Goal: Check status: Check status

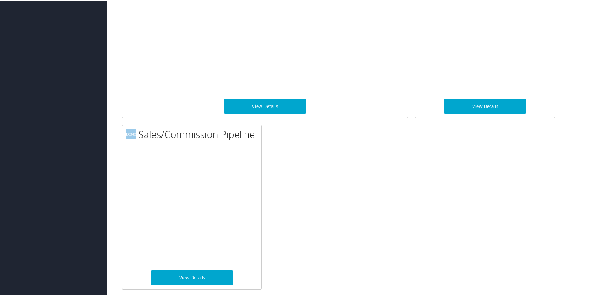
scroll to position [824, 0]
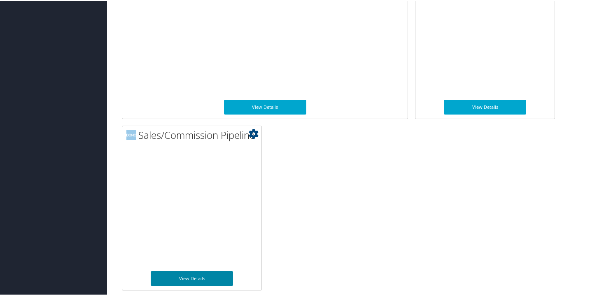
click at [205, 276] on link "View Details" at bounding box center [192, 277] width 82 height 15
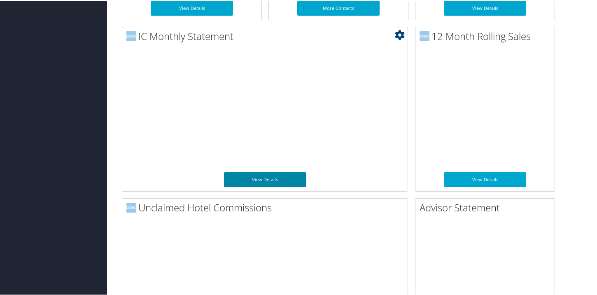
scroll to position [581, 0]
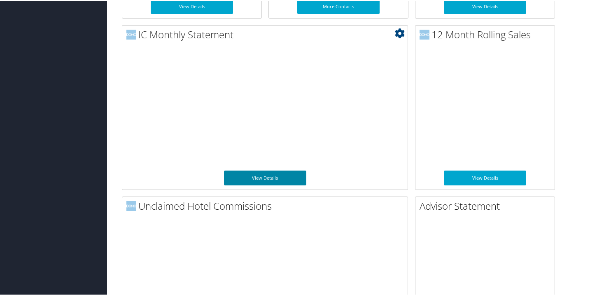
click at [286, 179] on link "View Details" at bounding box center [265, 177] width 82 height 15
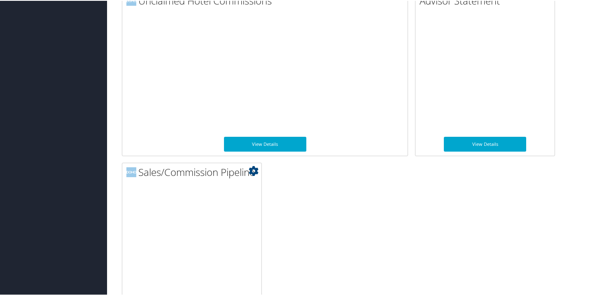
scroll to position [824, 0]
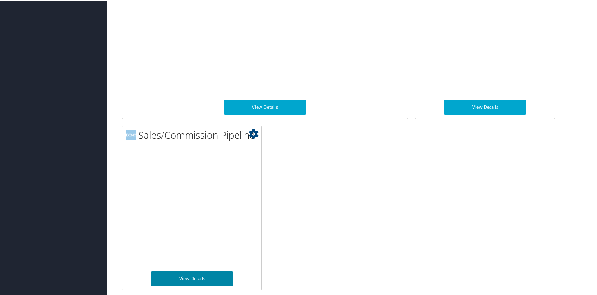
click at [197, 278] on link "View Details" at bounding box center [192, 277] width 82 height 15
